Goal: Find specific page/section: Find specific page/section

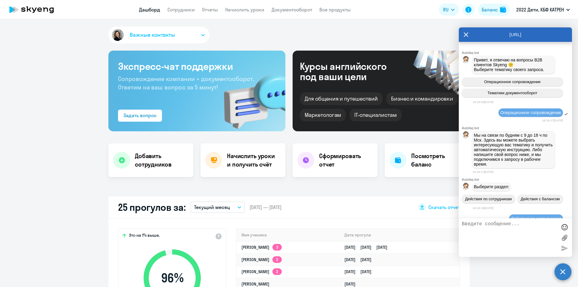
select select "30"
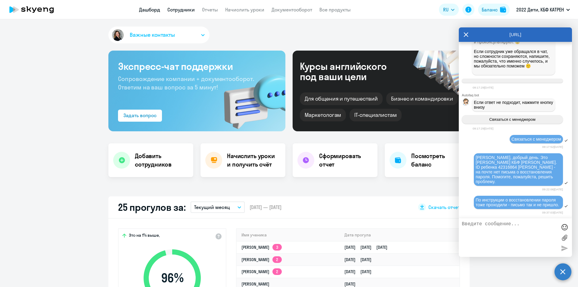
click at [177, 10] on link "Сотрудники" at bounding box center [180, 10] width 27 height 6
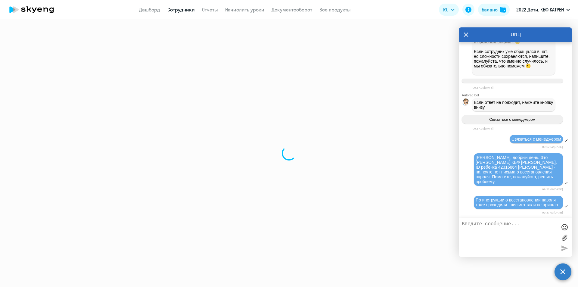
select select "30"
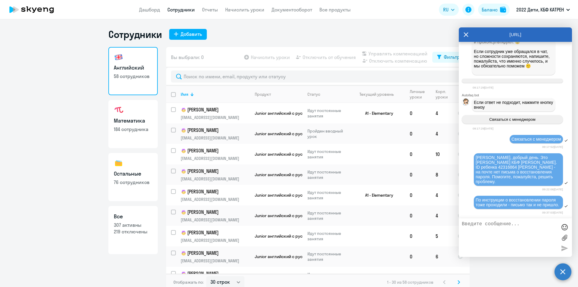
click at [125, 227] on p "307 активны" at bounding box center [133, 224] width 39 height 7
select select "30"
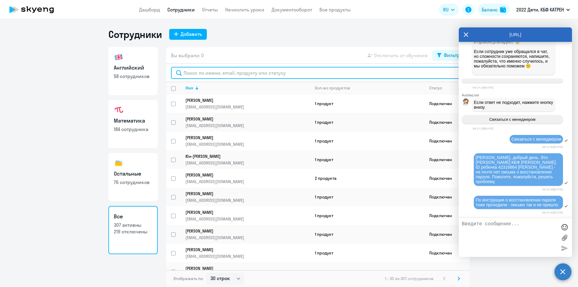
click at [206, 73] on input "text" at bounding box center [318, 73] width 294 height 12
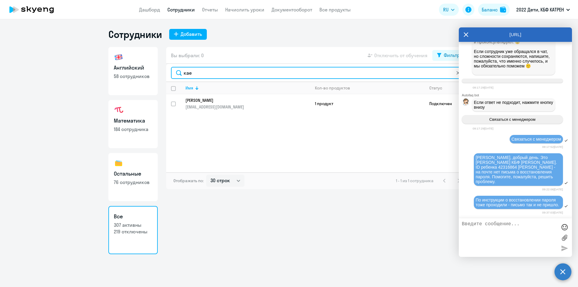
drag, startPoint x: 181, startPoint y: 76, endPoint x: 178, endPoint y: 76, distance: 3.4
click at [178, 76] on input "кае" at bounding box center [318, 73] width 294 height 12
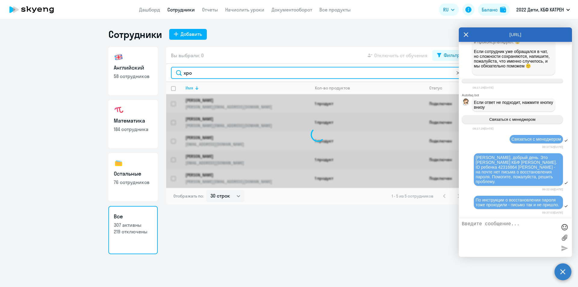
type input "хром"
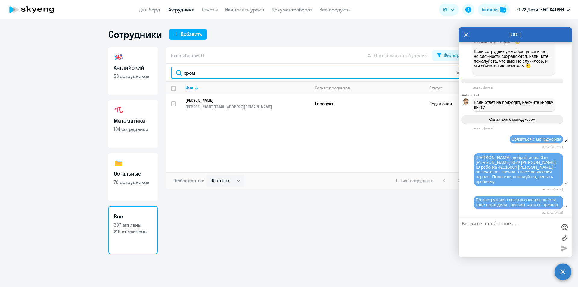
drag, startPoint x: 190, startPoint y: 74, endPoint x: 184, endPoint y: 73, distance: 5.7
click at [184, 73] on input "хром" at bounding box center [318, 73] width 294 height 12
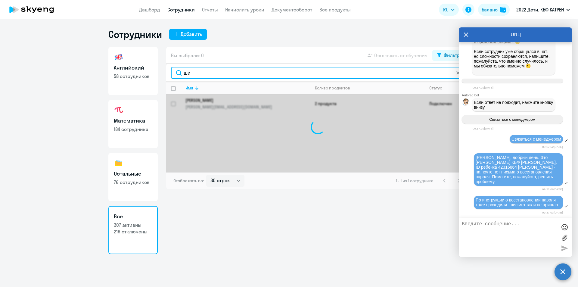
type input "ш"
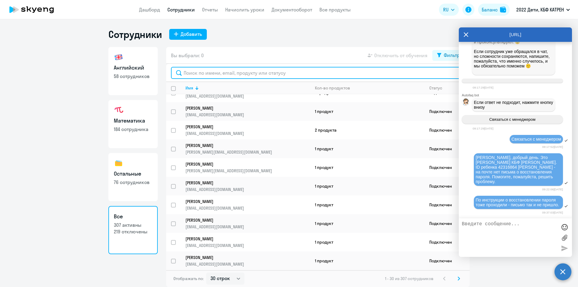
scroll to position [324, 0]
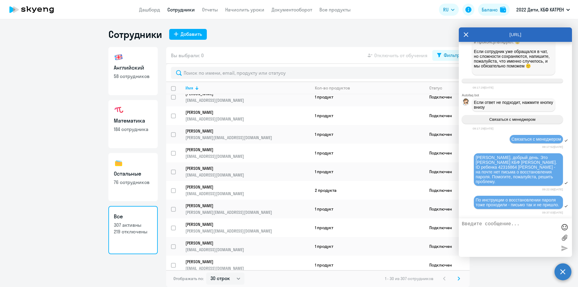
click at [182, 11] on link "Сотрудники" at bounding box center [180, 10] width 27 height 6
select select "30"
